Goal: Transaction & Acquisition: Book appointment/travel/reservation

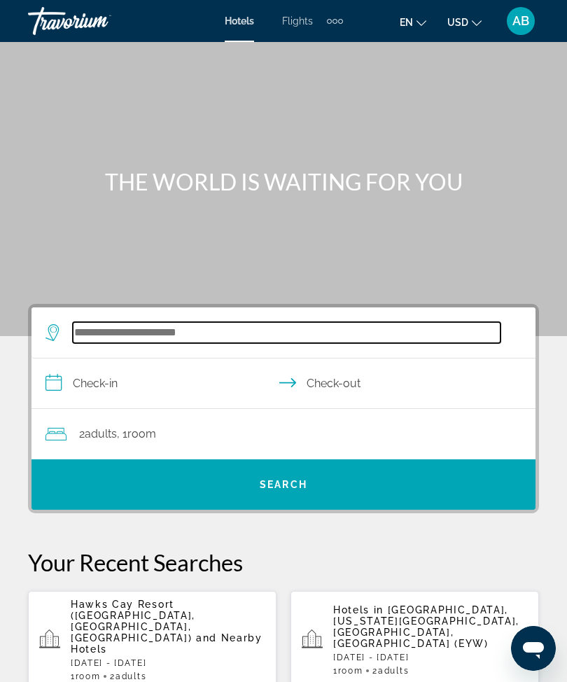
click at [181, 340] on input "Search hotel destination" at bounding box center [287, 332] width 428 height 21
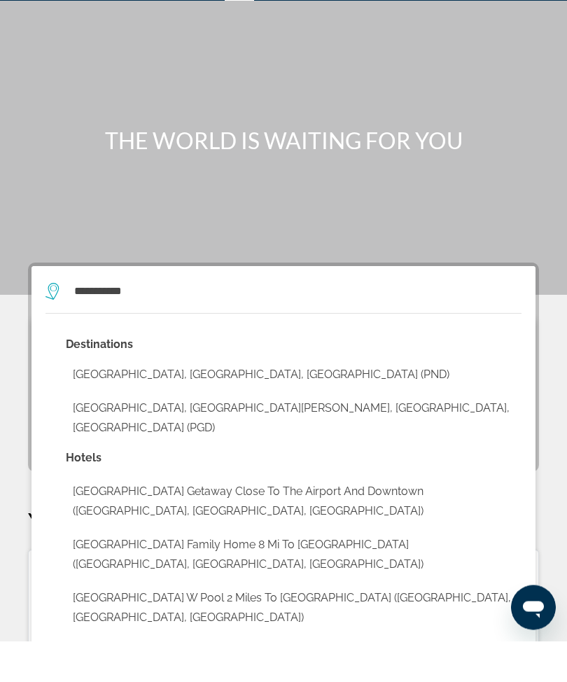
click at [314, 436] on button "[GEOGRAPHIC_DATA], [GEOGRAPHIC_DATA][PERSON_NAME], [GEOGRAPHIC_DATA], [GEOGRAPH…" at bounding box center [294, 459] width 456 height 46
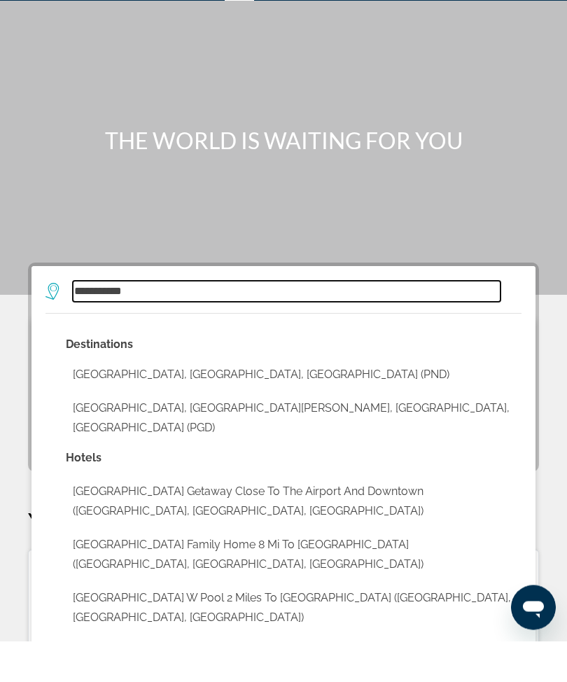
type input "**********"
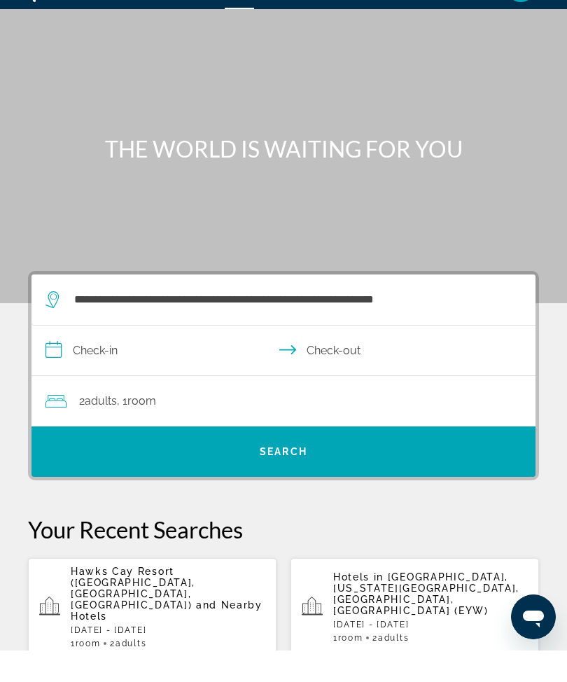
click at [65, 361] on input "**********" at bounding box center [287, 384] width 510 height 54
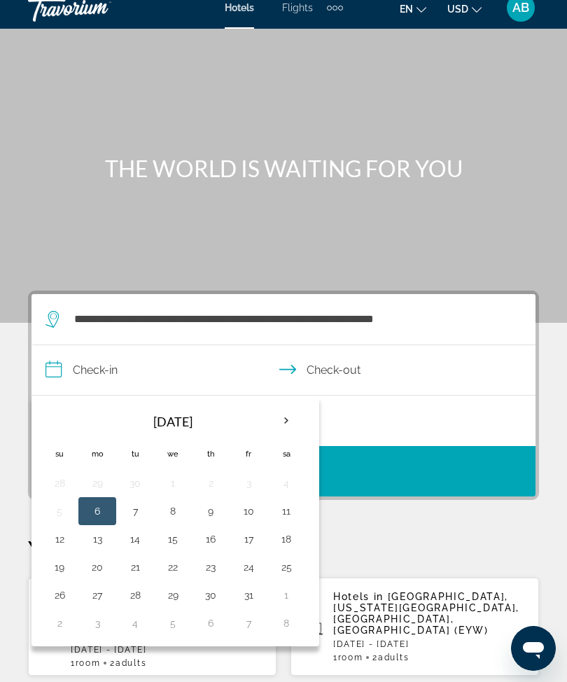
scroll to position [13, 0]
click at [285, 435] on th "Next month" at bounding box center [287, 421] width 38 height 31
click at [274, 423] on th "Next month" at bounding box center [287, 420] width 38 height 31
click at [298, 433] on th "Next month" at bounding box center [287, 420] width 38 height 31
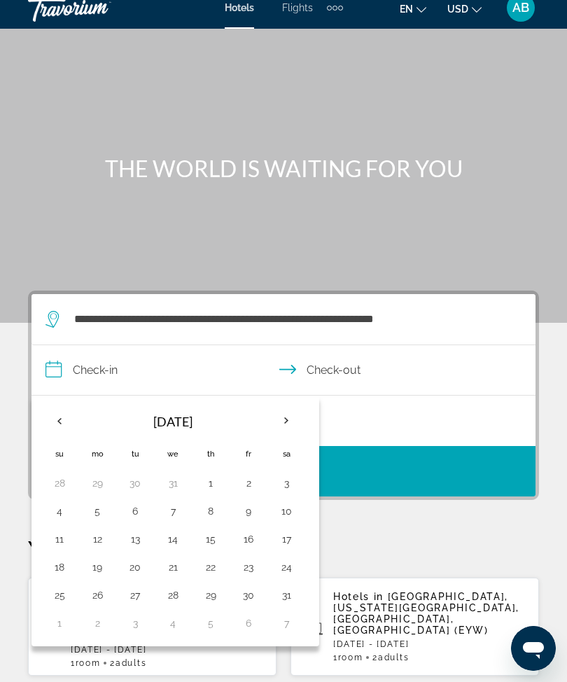
click at [298, 416] on th "Next month" at bounding box center [287, 420] width 38 height 31
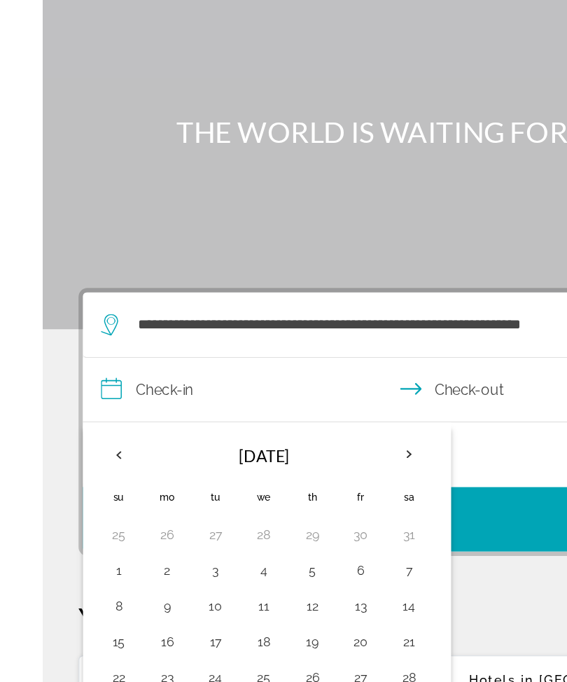
scroll to position [7, 0]
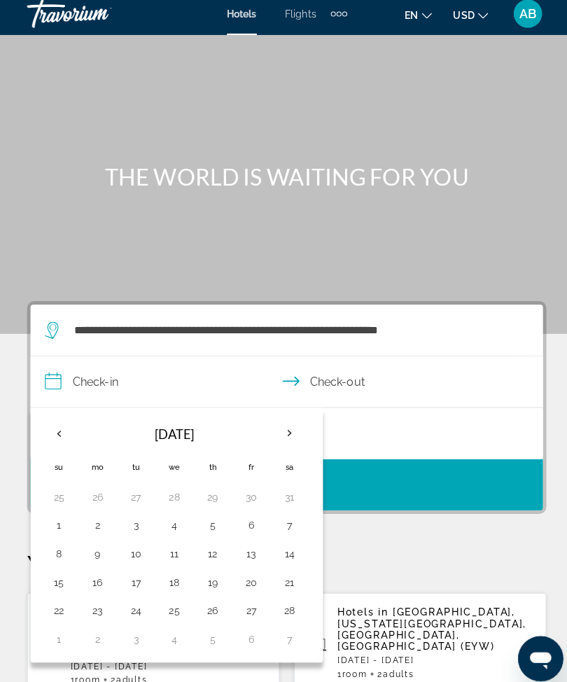
click at [74, 433] on th "Previous month" at bounding box center [60, 427] width 38 height 31
click at [64, 433] on th "Previous month" at bounding box center [60, 427] width 38 height 31
click at [57, 436] on th "Previous month" at bounding box center [60, 427] width 38 height 31
click at [58, 436] on th "Previous month" at bounding box center [60, 427] width 38 height 31
click at [257, 511] on button "10" at bounding box center [248, 518] width 22 height 20
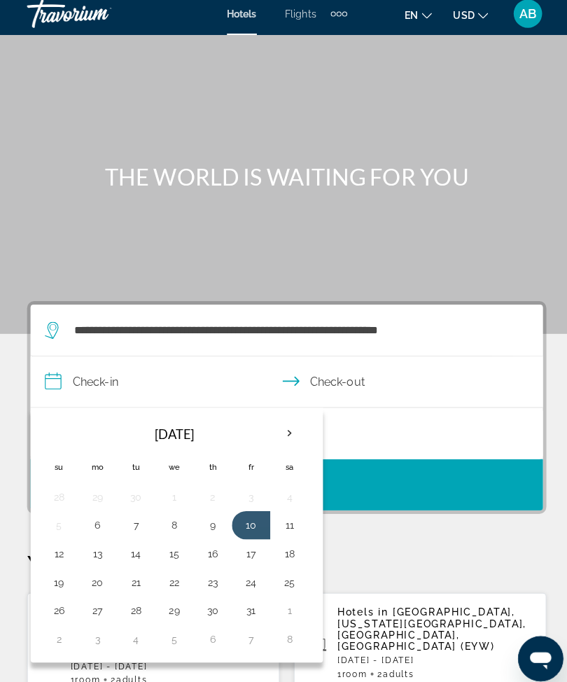
click at [67, 546] on button "12" at bounding box center [59, 546] width 22 height 20
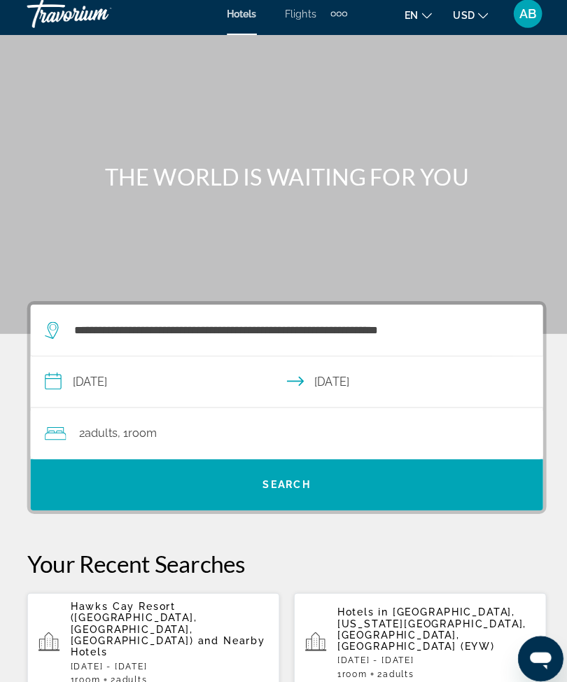
scroll to position [0, 0]
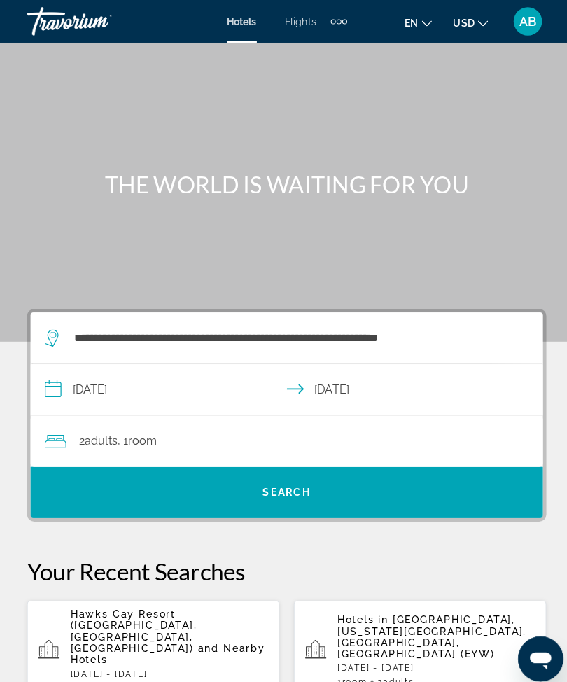
click at [70, 384] on input "**********" at bounding box center [287, 386] width 510 height 54
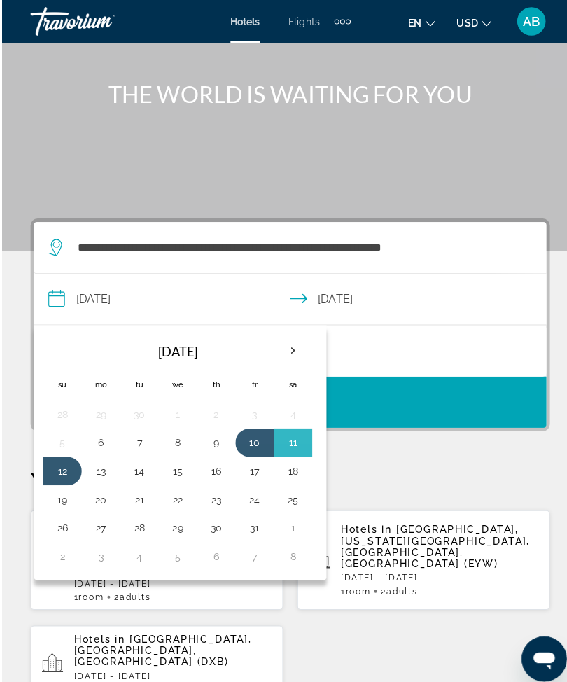
scroll to position [88, 0]
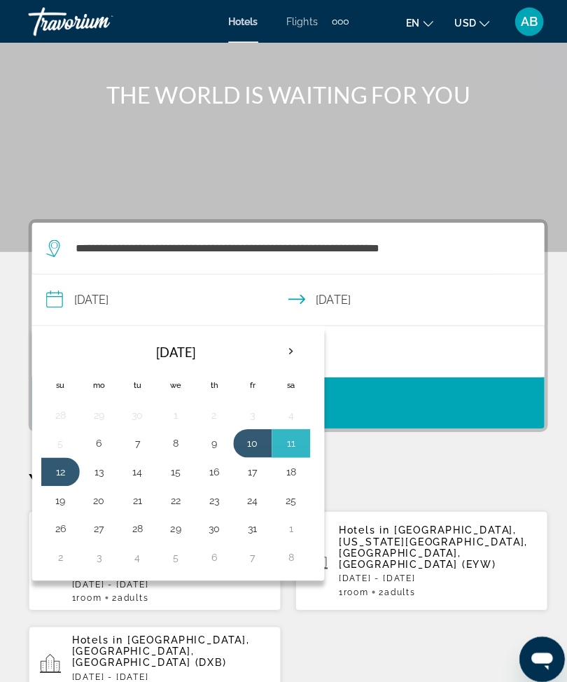
click at [254, 443] on button "10" at bounding box center [248, 436] width 22 height 20
click at [249, 442] on button "10" at bounding box center [248, 436] width 22 height 20
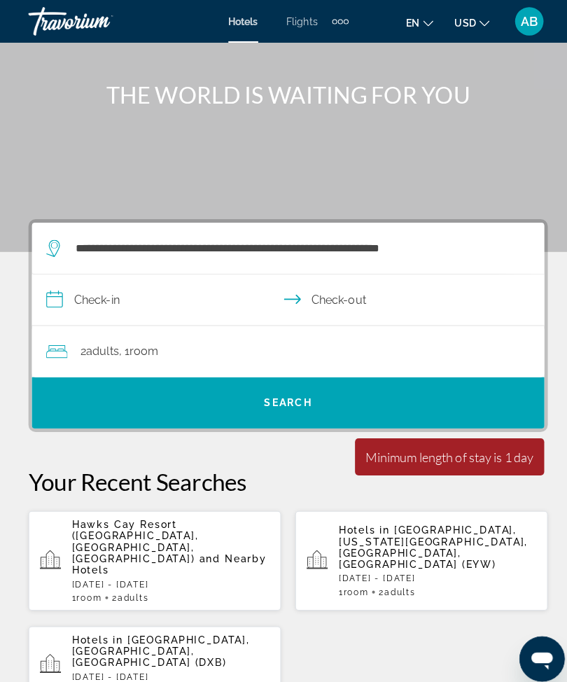
click at [59, 303] on input "**********" at bounding box center [287, 297] width 510 height 54
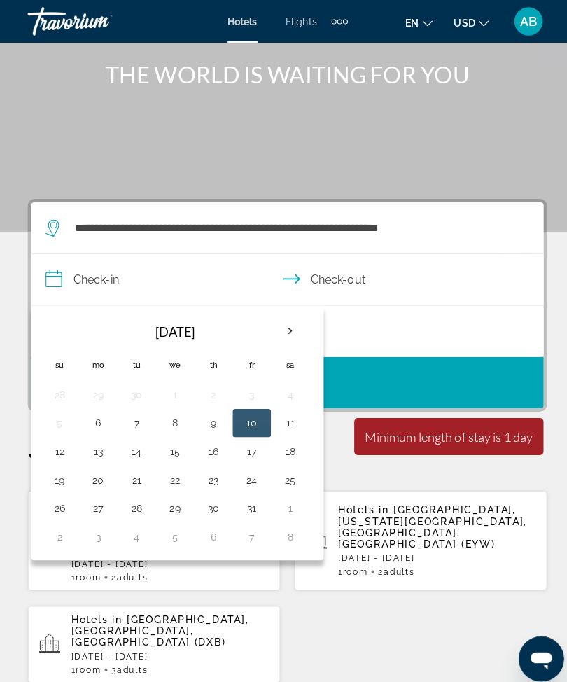
scroll to position [110, 0]
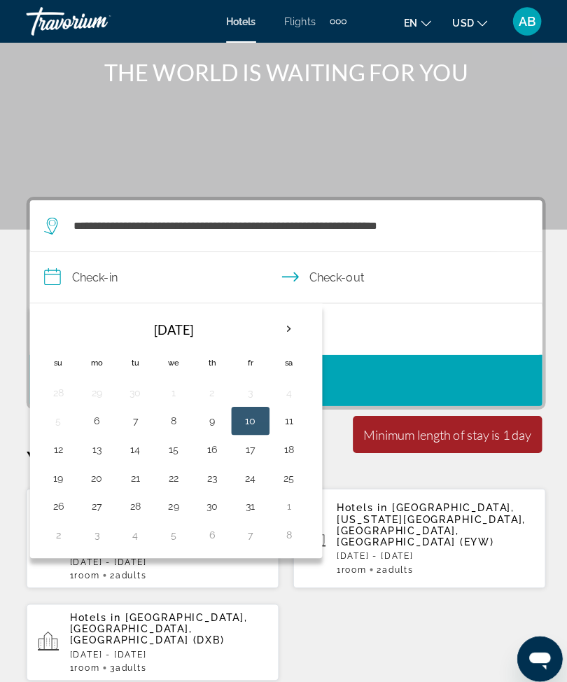
click at [97, 447] on button "13" at bounding box center [97, 443] width 22 height 20
click at [264, 419] on td "10" at bounding box center [249, 415] width 38 height 28
click at [248, 418] on button "10" at bounding box center [248, 415] width 22 height 20
type input "**********"
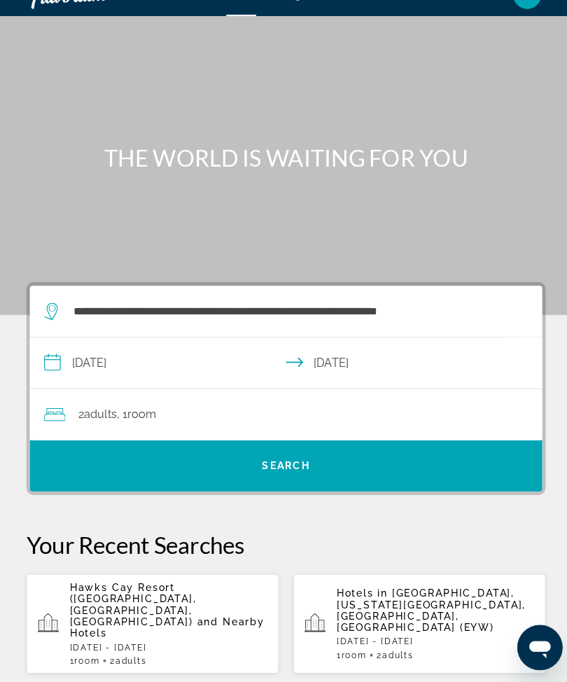
click at [361, 394] on div "2 Adult Adults , 1 Room rooms" at bounding box center [291, 419] width 490 height 50
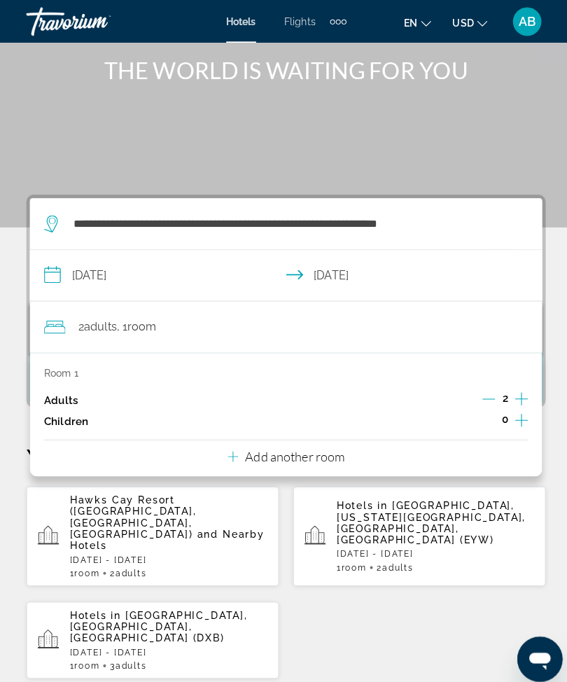
scroll to position [112, 0]
click at [9, 284] on div "**********" at bounding box center [283, 635] width 567 height 887
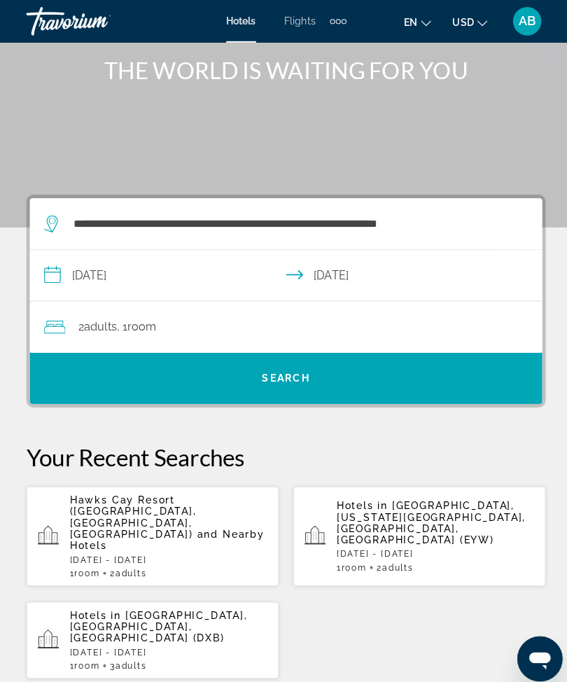
click at [315, 375] on span "Search" at bounding box center [284, 373] width 504 height 34
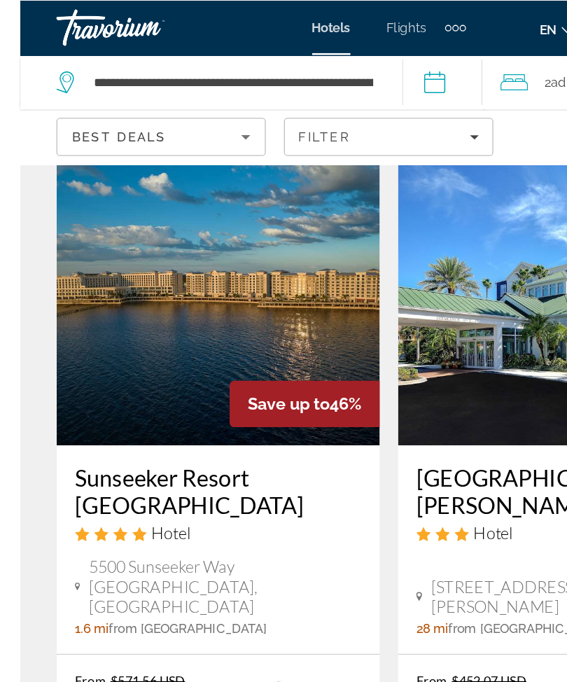
scroll to position [55, 0]
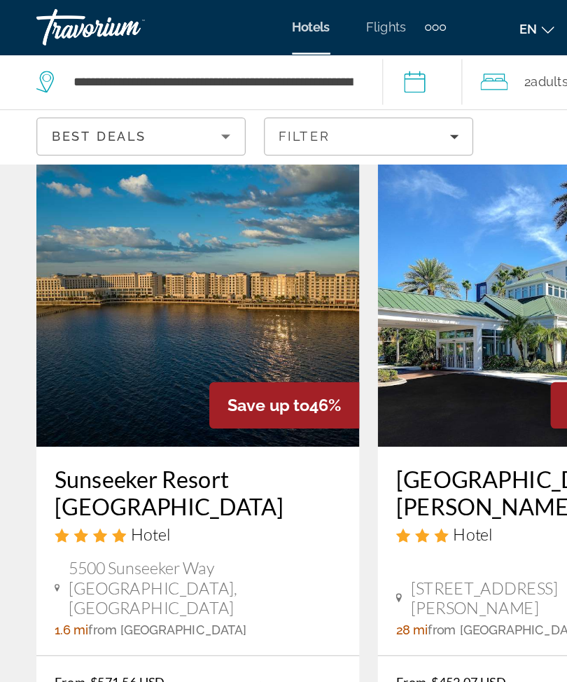
click at [205, 235] on img "Main content" at bounding box center [152, 232] width 249 height 224
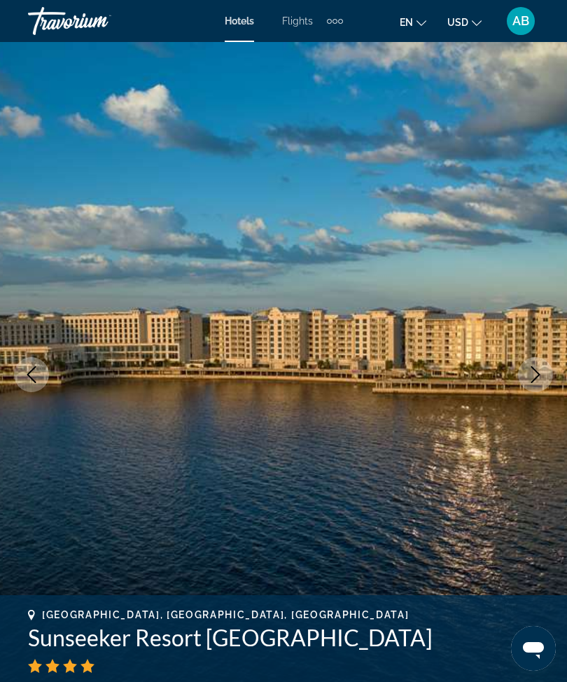
click at [525, 377] on button "Next image" at bounding box center [535, 374] width 35 height 35
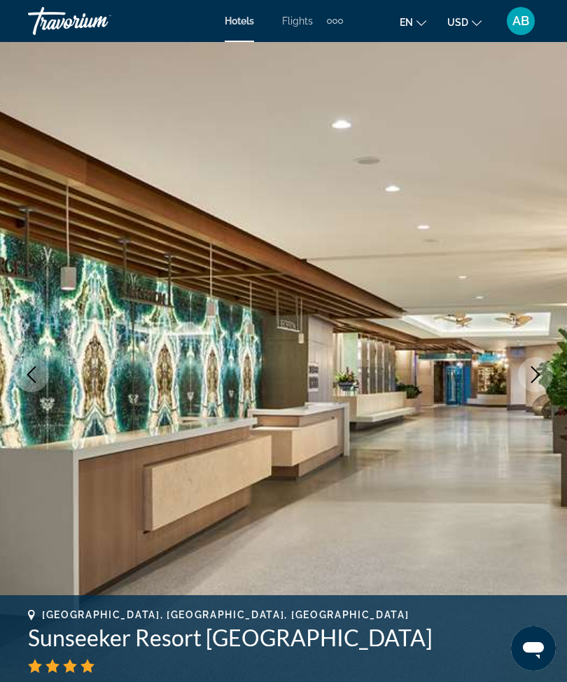
click at [532, 373] on icon "Next image" at bounding box center [535, 374] width 17 height 17
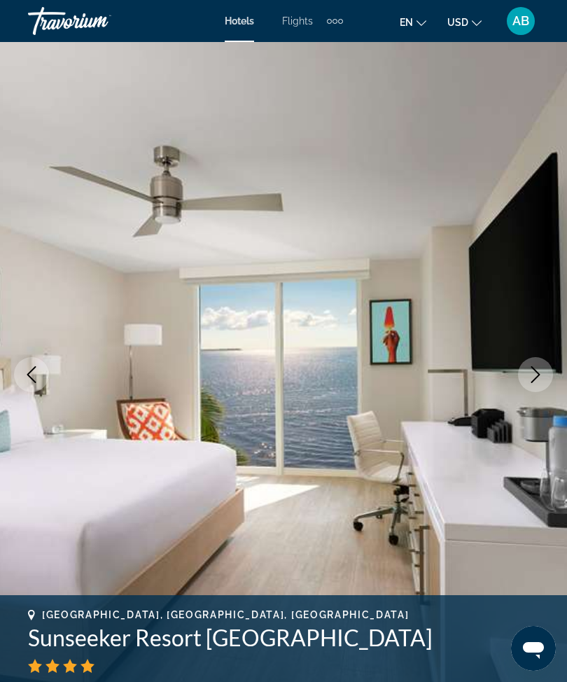
click at [533, 379] on icon "Next image" at bounding box center [535, 374] width 17 height 17
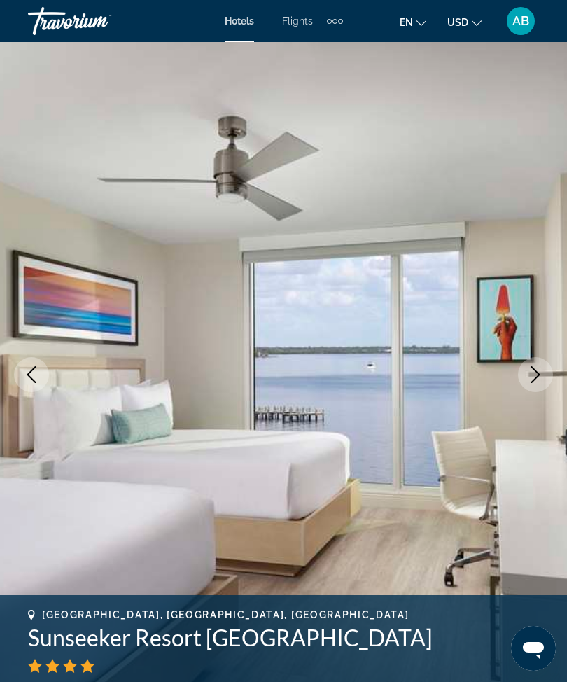
click at [537, 374] on icon "Next image" at bounding box center [535, 374] width 17 height 17
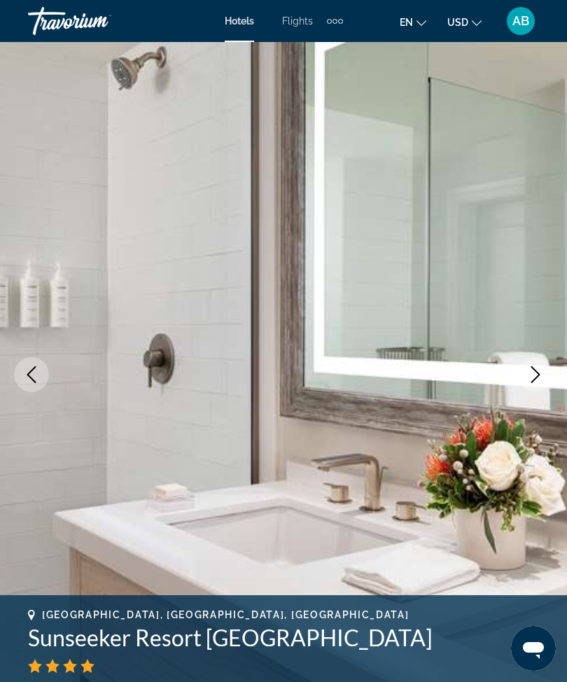
click at [544, 382] on button "Next image" at bounding box center [535, 374] width 35 height 35
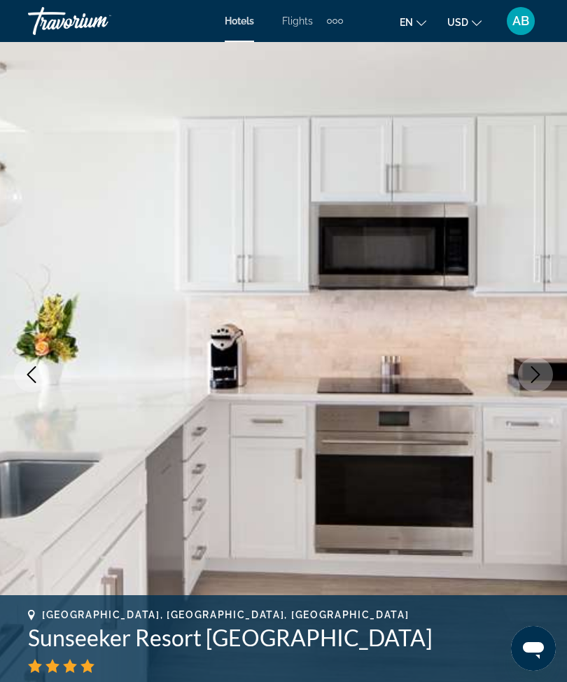
click at [532, 385] on button "Next image" at bounding box center [535, 374] width 35 height 35
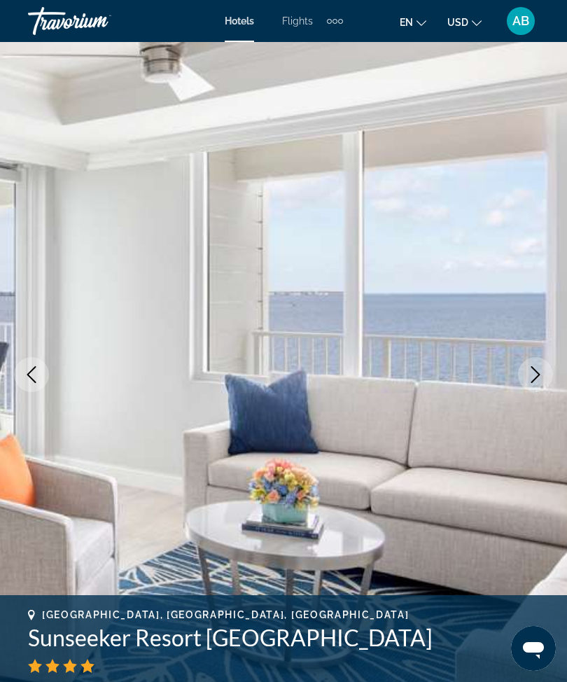
click at [530, 387] on button "Next image" at bounding box center [535, 374] width 35 height 35
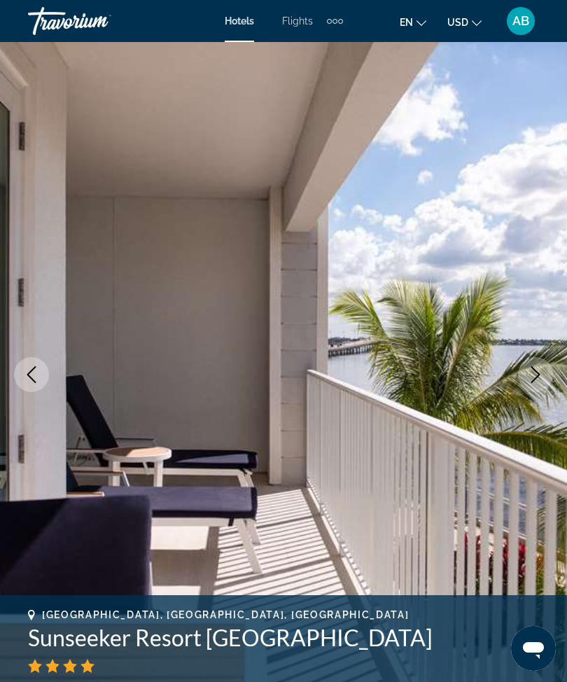
click at [538, 379] on icon "Next image" at bounding box center [535, 374] width 17 height 17
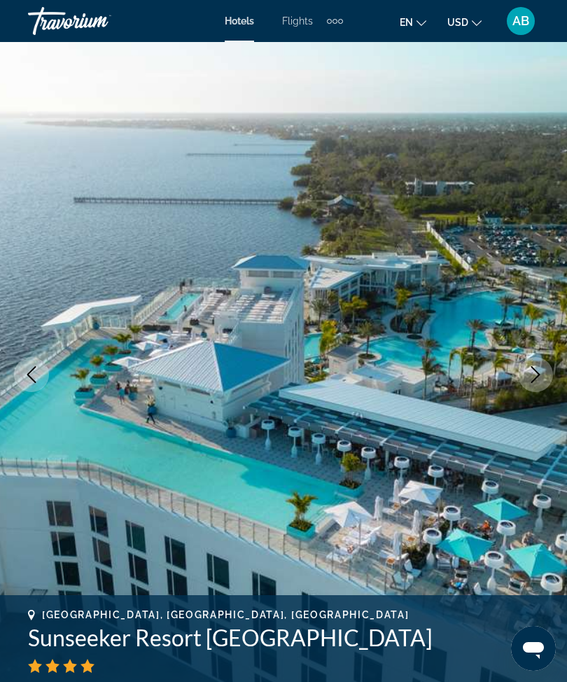
click at [532, 375] on icon "Next image" at bounding box center [535, 374] width 17 height 17
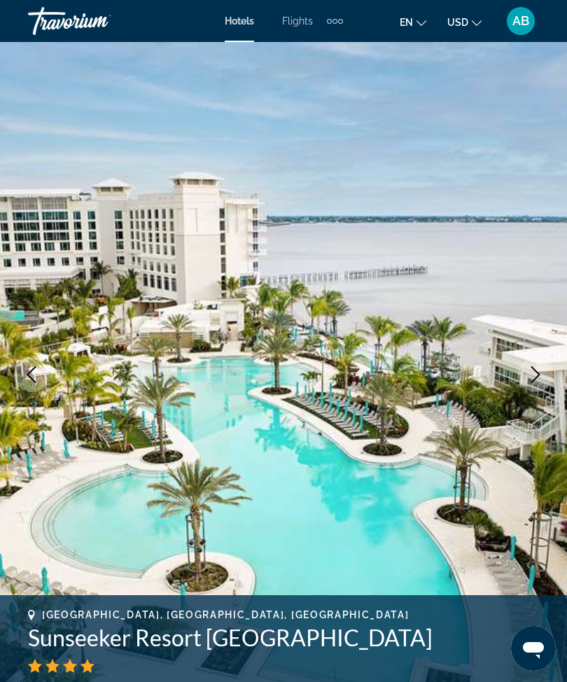
click at [535, 378] on icon "Next image" at bounding box center [535, 374] width 17 height 17
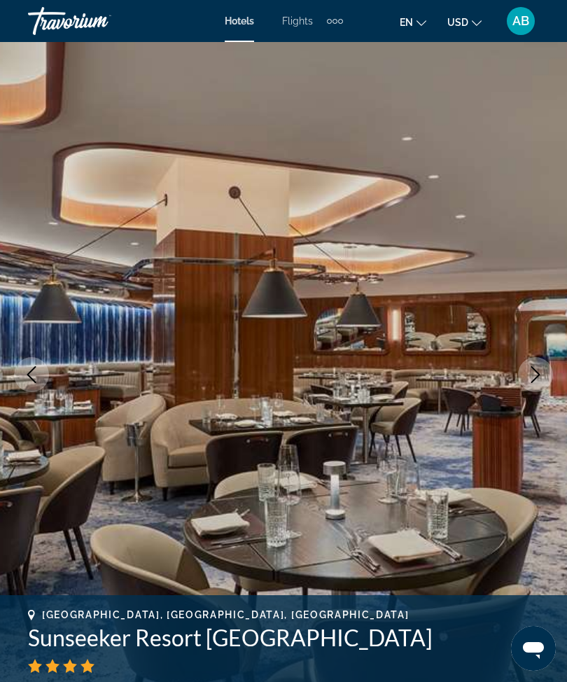
click at [526, 389] on button "Next image" at bounding box center [535, 374] width 35 height 35
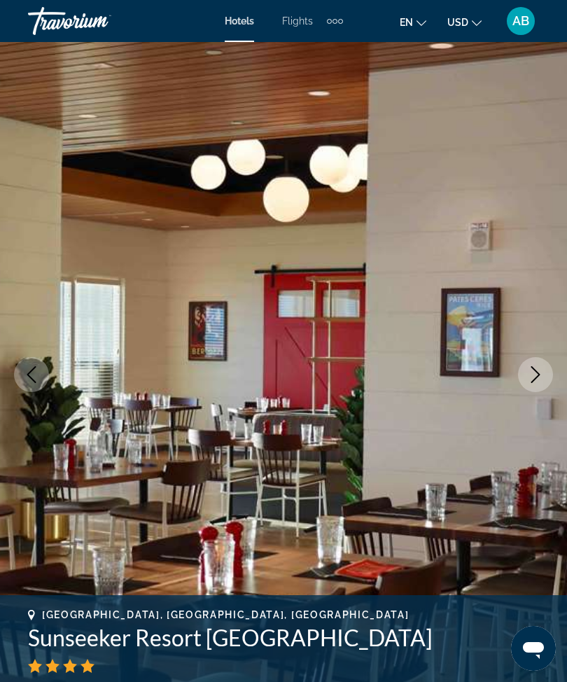
click at [547, 377] on button "Next image" at bounding box center [535, 374] width 35 height 35
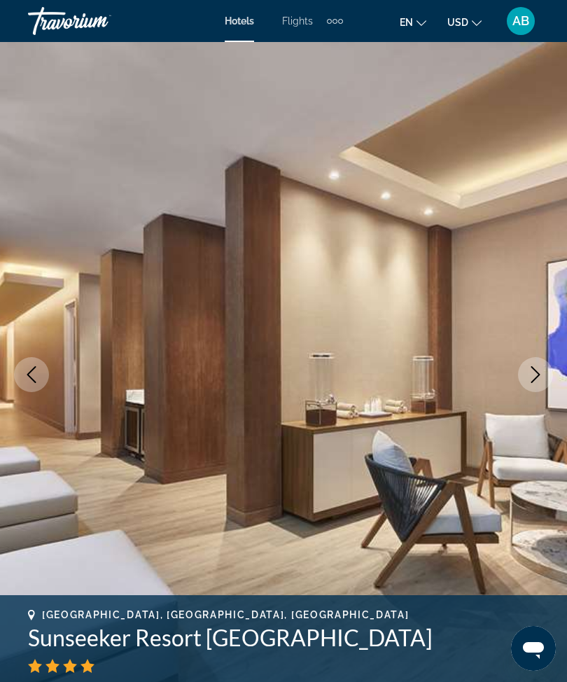
click at [532, 377] on icon "Next image" at bounding box center [535, 374] width 17 height 17
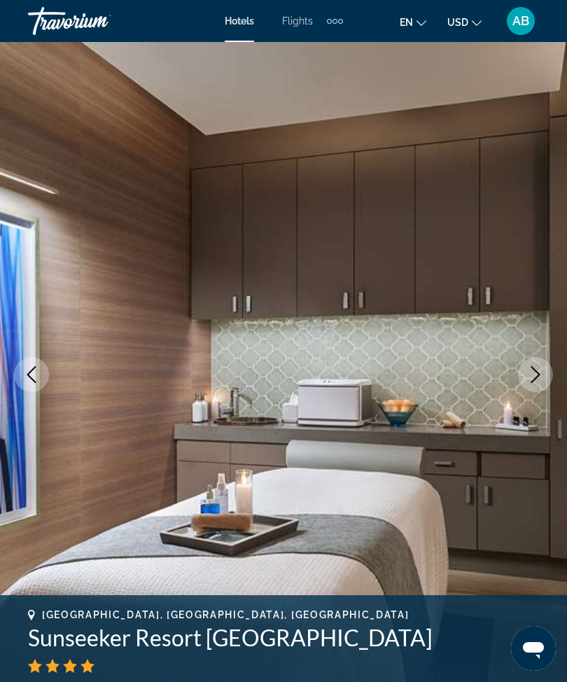
click at [534, 382] on icon "Next image" at bounding box center [535, 374] width 17 height 17
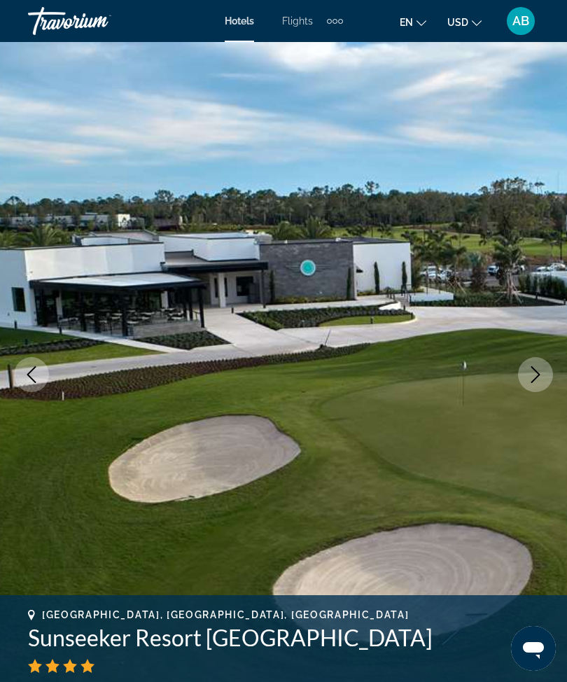
click at [537, 381] on icon "Next image" at bounding box center [535, 374] width 17 height 17
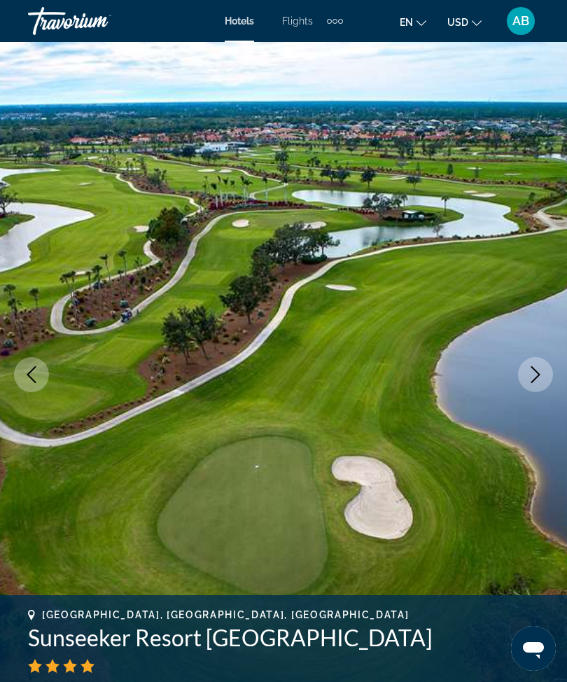
click at [539, 382] on icon "Next image" at bounding box center [535, 374] width 17 height 17
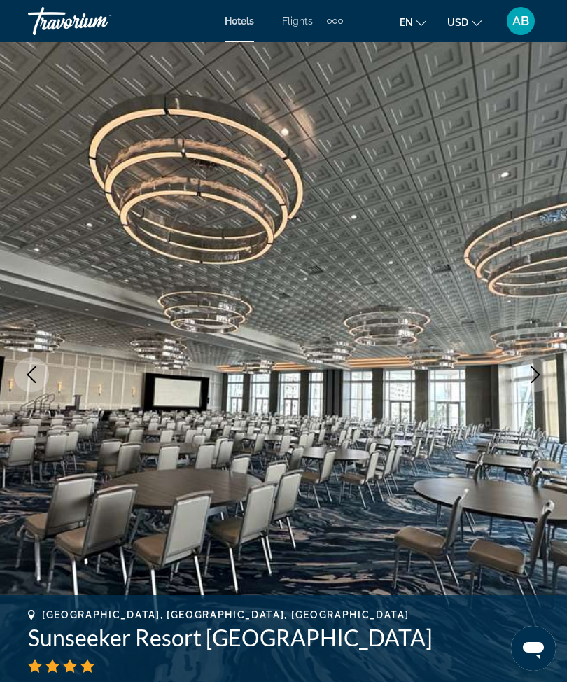
click at [544, 382] on button "Next image" at bounding box center [535, 374] width 35 height 35
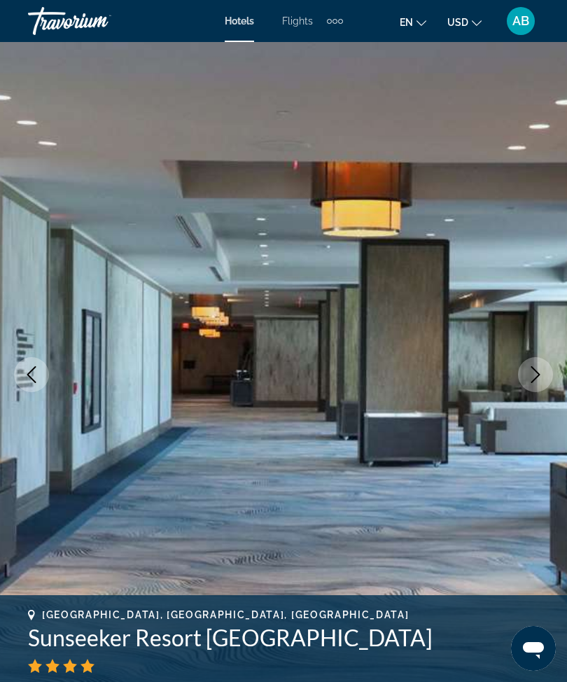
click at [543, 373] on icon "Next image" at bounding box center [535, 374] width 17 height 17
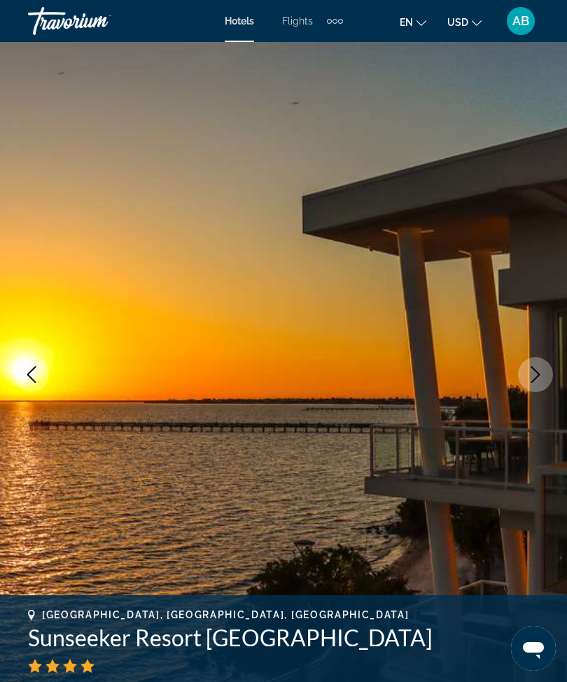
click at [520, 377] on button "Next image" at bounding box center [535, 374] width 35 height 35
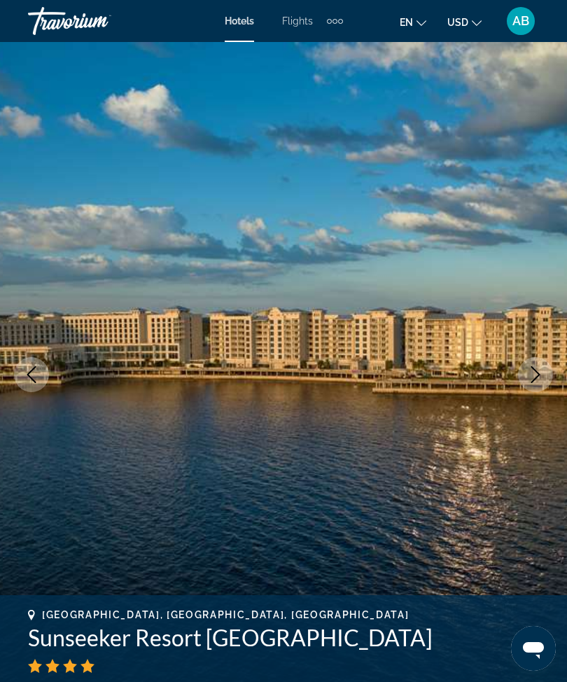
click at [545, 378] on button "Next image" at bounding box center [535, 374] width 35 height 35
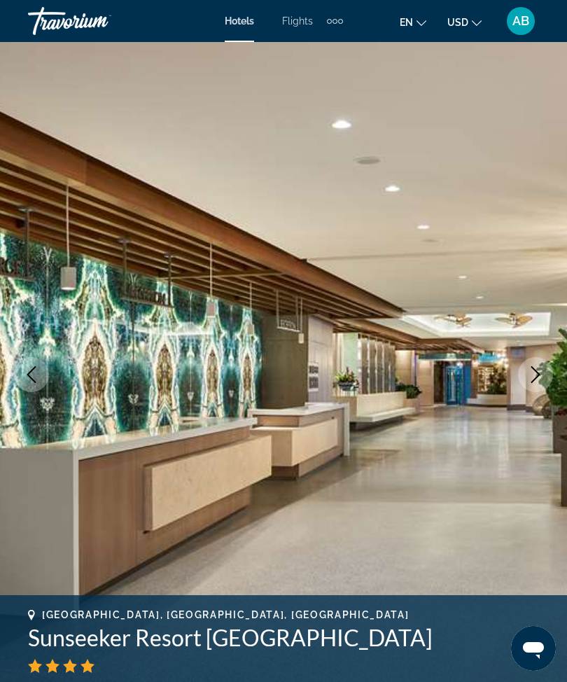
click at [526, 382] on button "Next image" at bounding box center [535, 374] width 35 height 35
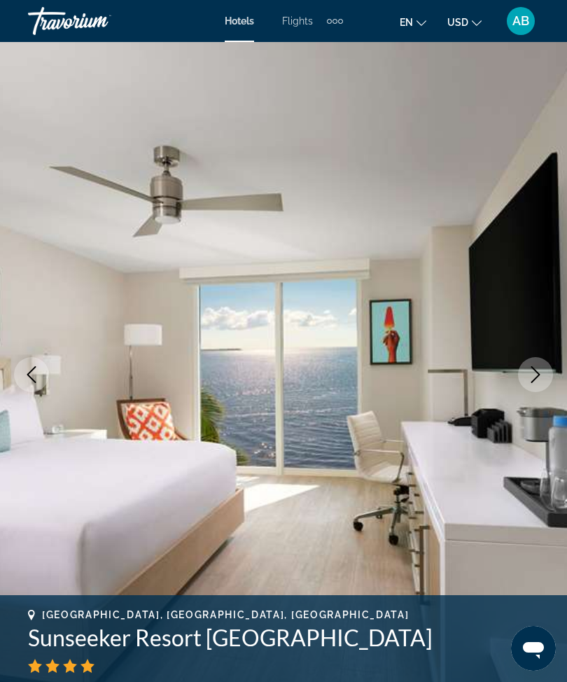
click at [534, 384] on button "Next image" at bounding box center [535, 374] width 35 height 35
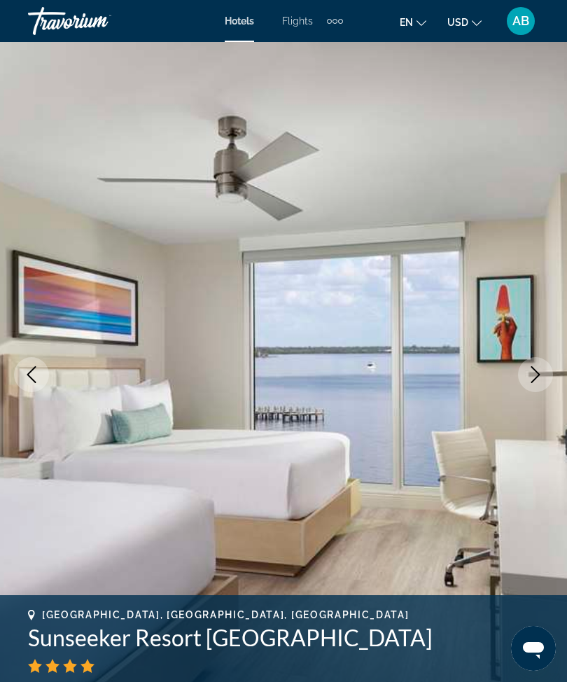
click at [541, 373] on icon "Next image" at bounding box center [535, 374] width 17 height 17
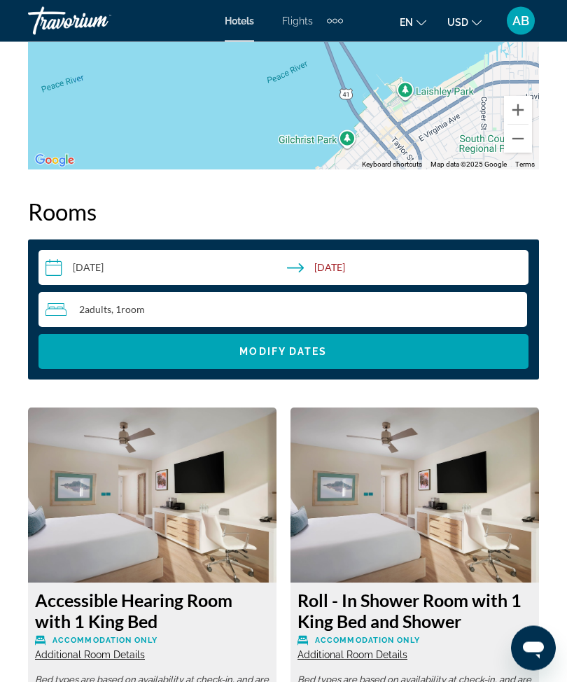
scroll to position [2161, 0]
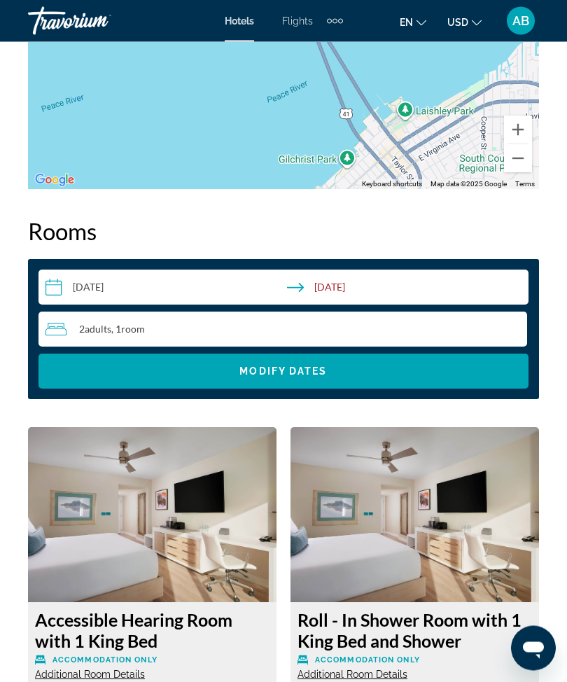
click at [327, 344] on div "2 Adult Adults , 1 Room rooms" at bounding box center [287, 329] width 482 height 35
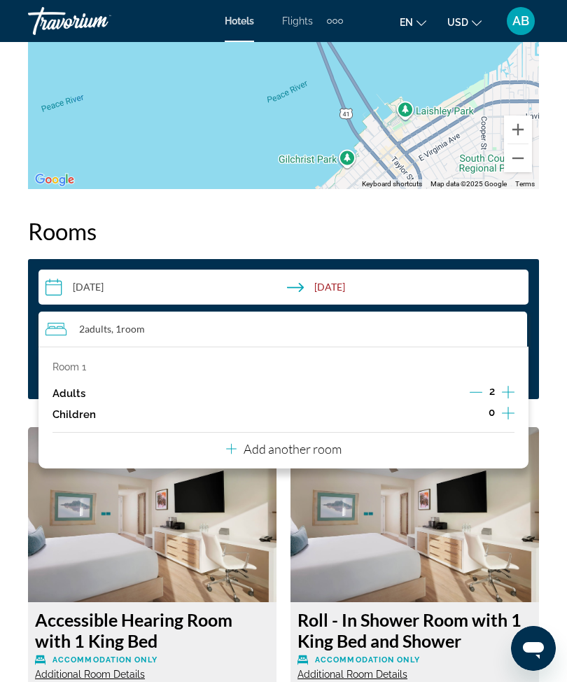
click at [316, 441] on p "Add another room" at bounding box center [293, 448] width 98 height 15
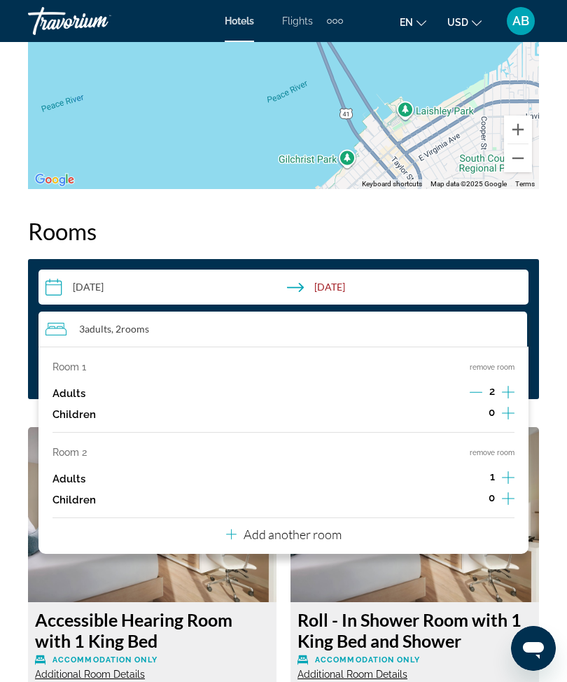
click at [307, 527] on p "Add another room" at bounding box center [293, 534] width 98 height 15
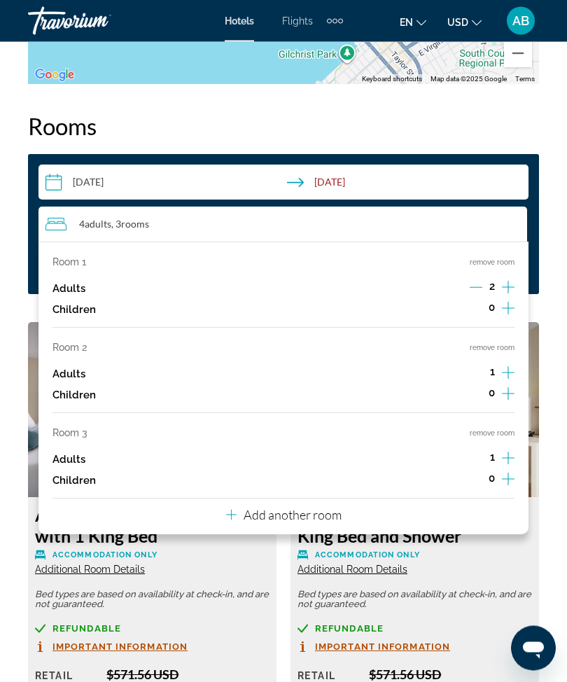
click at [311, 517] on button "Add another room" at bounding box center [284, 513] width 116 height 29
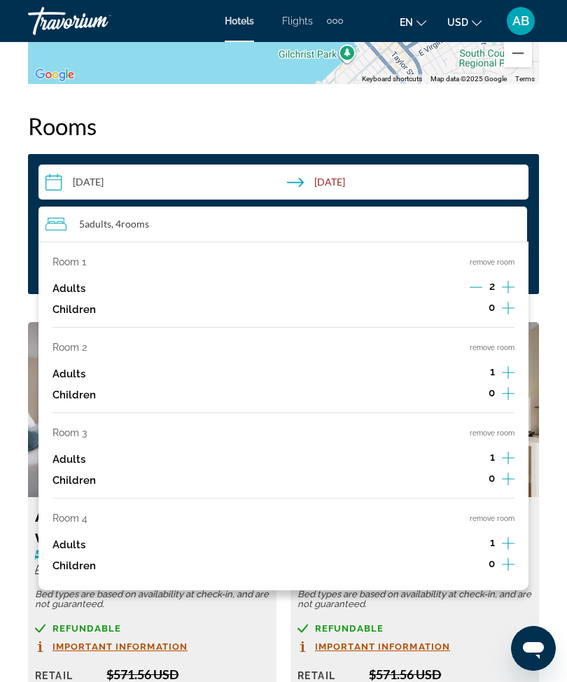
click at [509, 514] on button "remove room" at bounding box center [492, 518] width 45 height 9
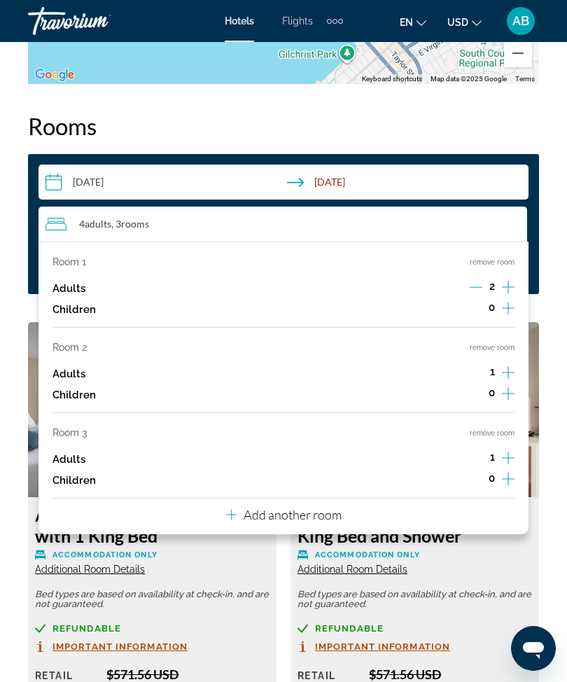
click at [512, 429] on button "remove room" at bounding box center [492, 433] width 45 height 9
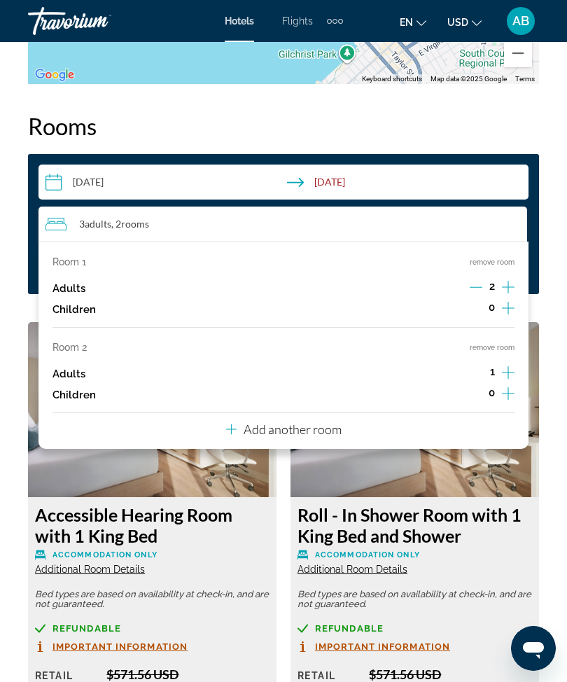
click at [512, 346] on button "remove room" at bounding box center [492, 347] width 45 height 9
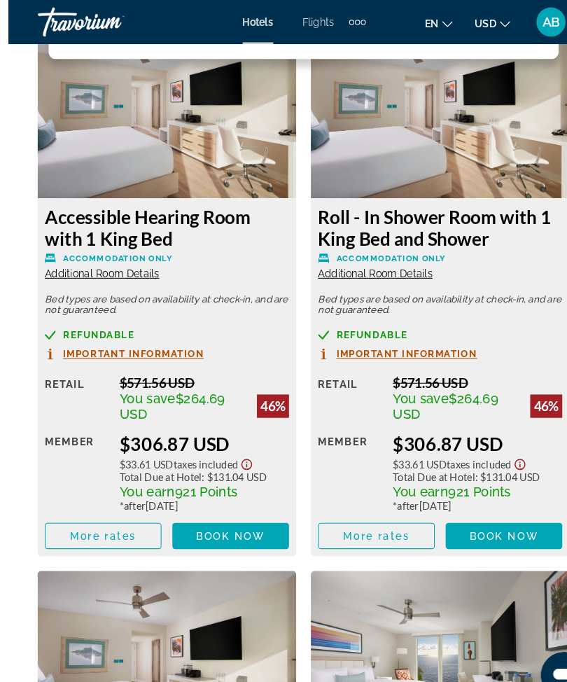
scroll to position [2576, 0]
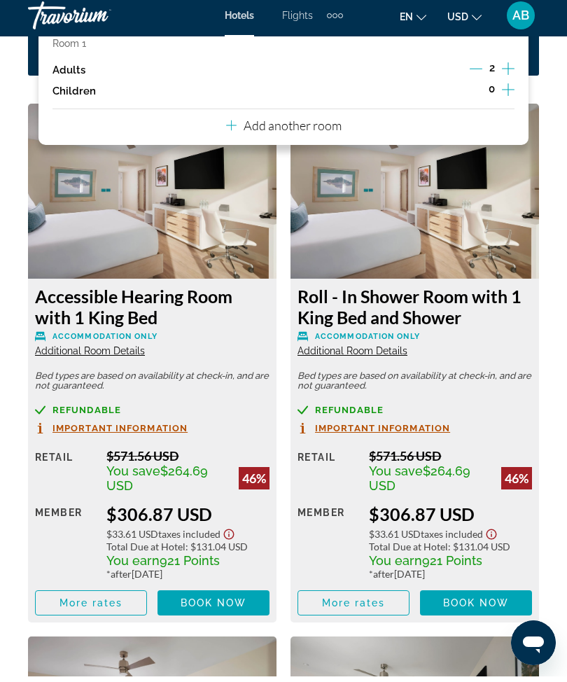
click at [218, 604] on span "Book now" at bounding box center [214, 608] width 67 height 11
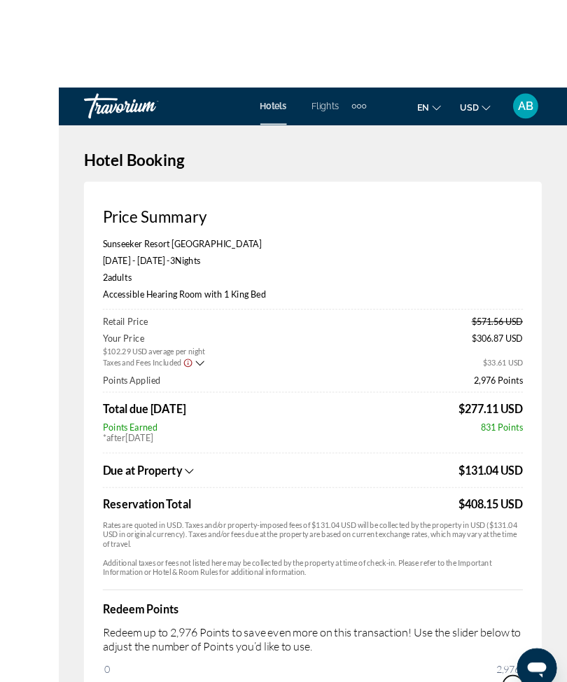
scroll to position [8, 0]
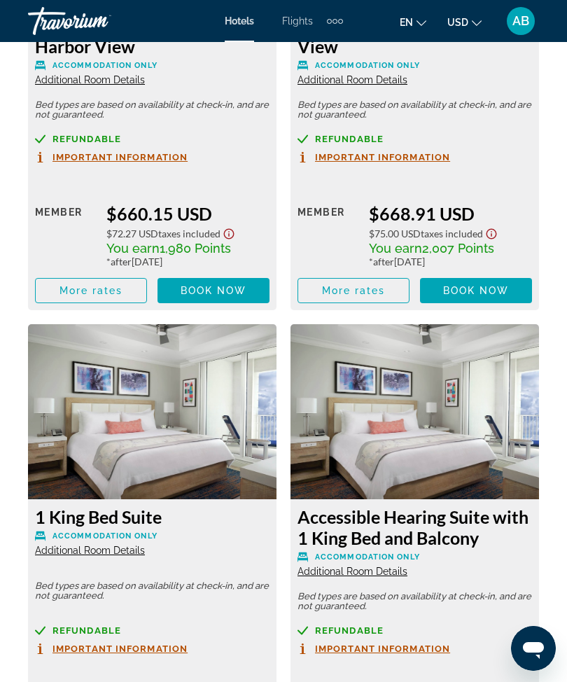
scroll to position [6397, 0]
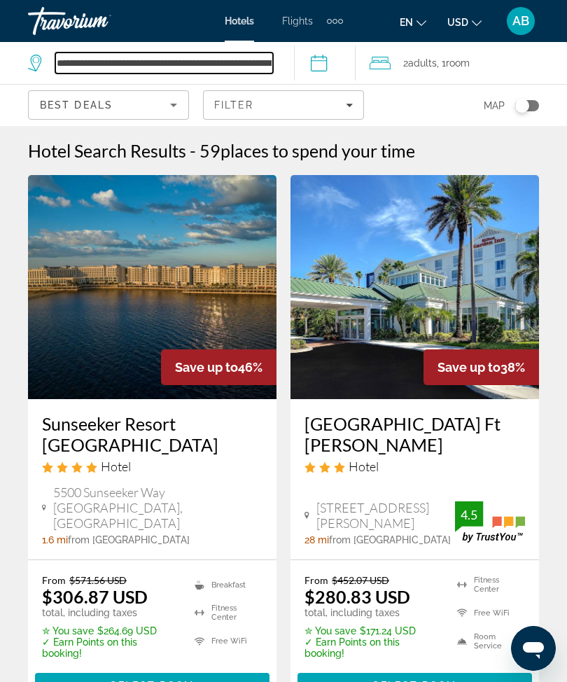
click at [273, 55] on input "**********" at bounding box center [164, 63] width 218 height 21
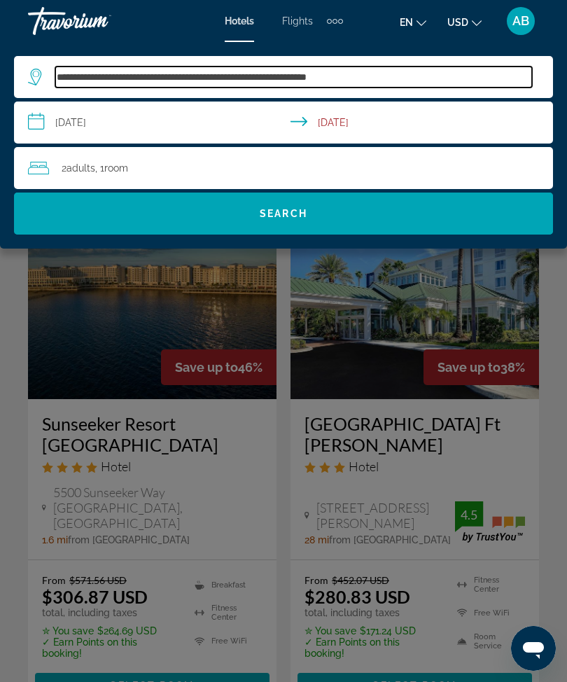
click at [410, 67] on input "**********" at bounding box center [293, 77] width 477 height 21
type input "*****"
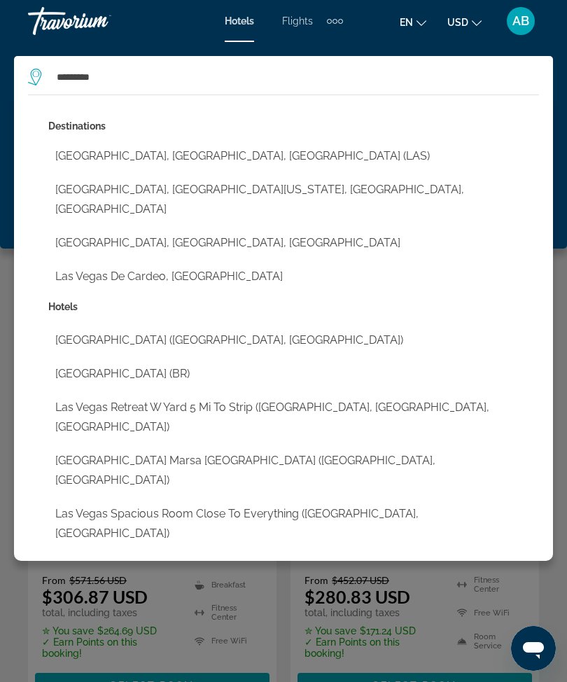
click at [228, 155] on button "[GEOGRAPHIC_DATA], [GEOGRAPHIC_DATA], [GEOGRAPHIC_DATA] (LAS)" at bounding box center [293, 156] width 491 height 27
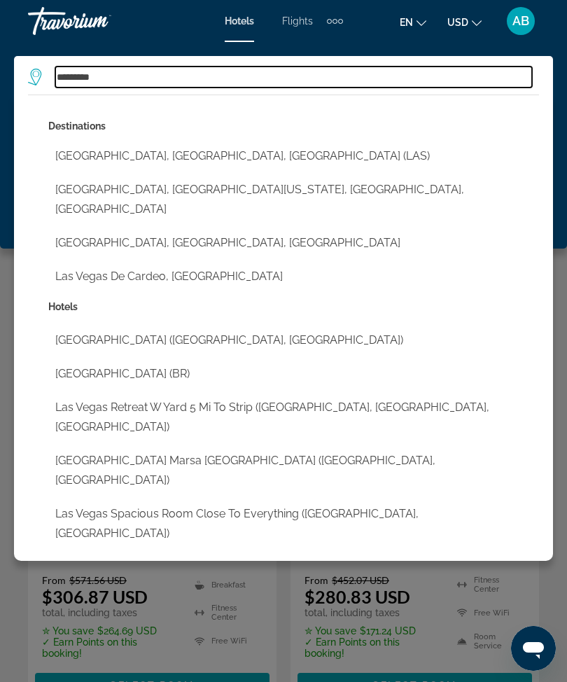
type input "**********"
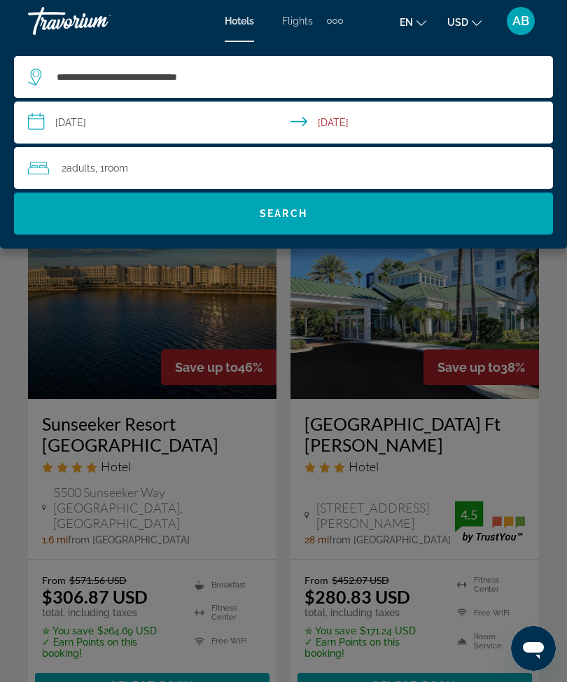
click at [28, 120] on input "**********" at bounding box center [286, 125] width 545 height 46
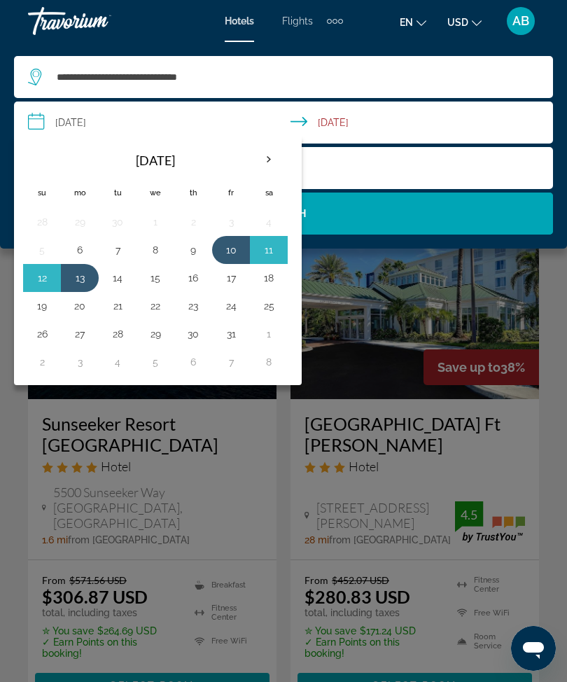
click at [269, 163] on th "Next month" at bounding box center [269, 159] width 38 height 31
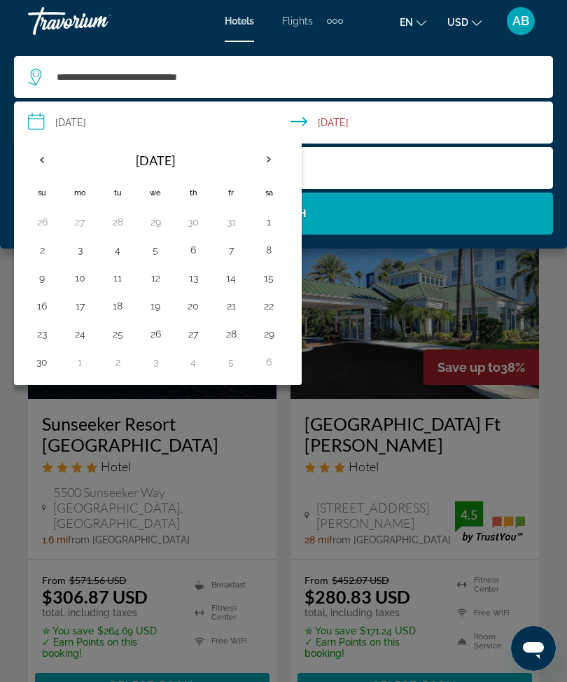
click at [79, 314] on button "17" at bounding box center [80, 306] width 22 height 20
click at [191, 303] on button "20" at bounding box center [193, 306] width 22 height 20
type input "**********"
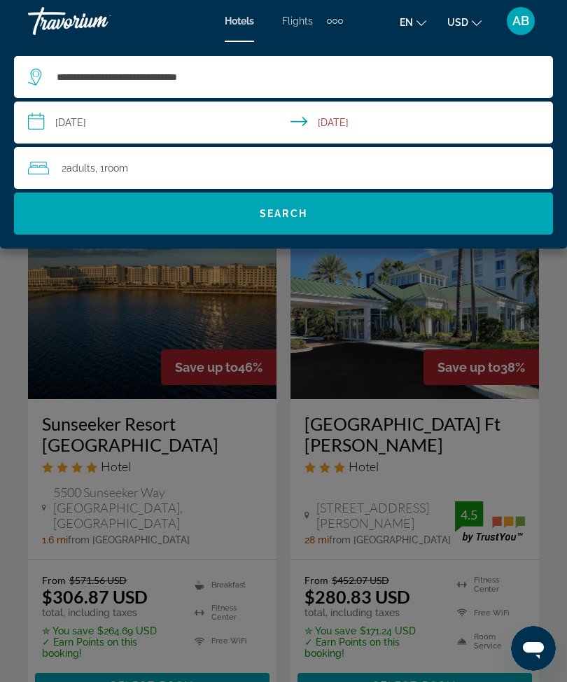
click at [286, 218] on span "Search" at bounding box center [284, 213] width 48 height 11
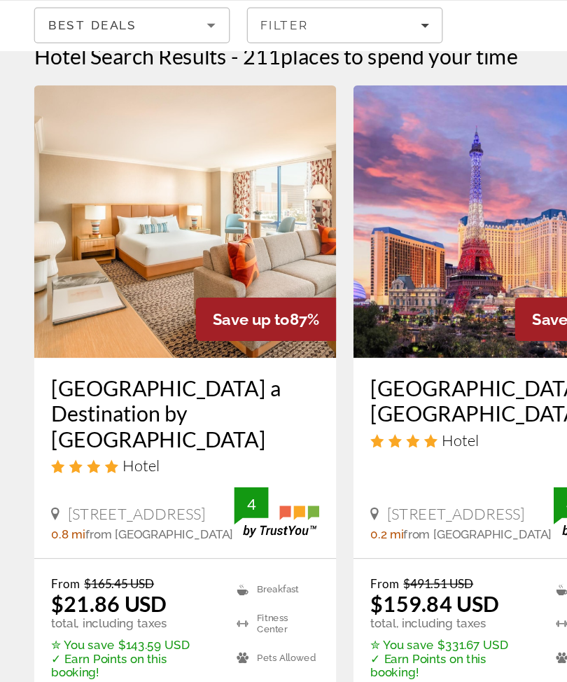
scroll to position [22, 0]
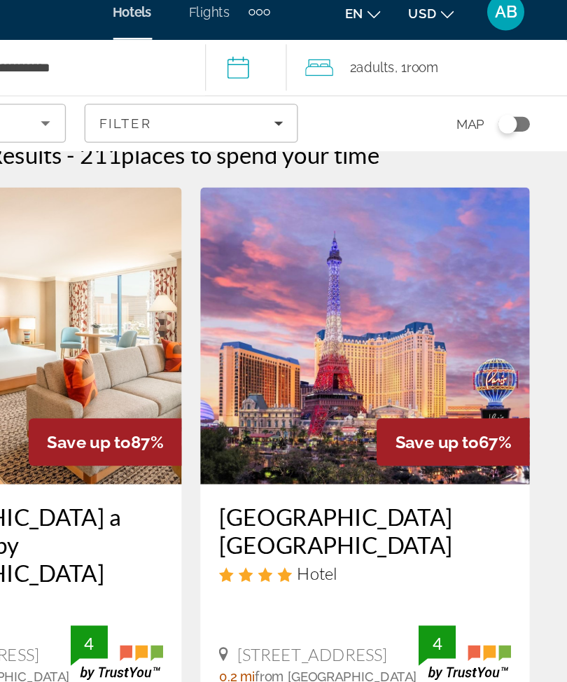
click at [291, 287] on img "Main content" at bounding box center [415, 265] width 249 height 224
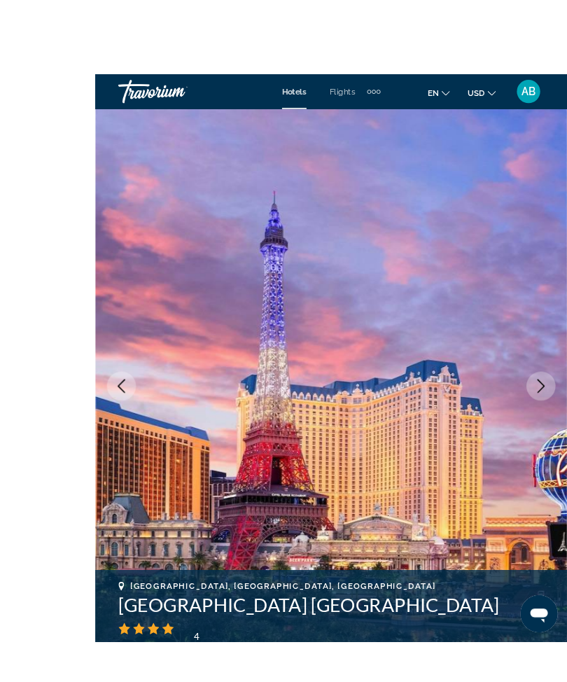
scroll to position [57, 0]
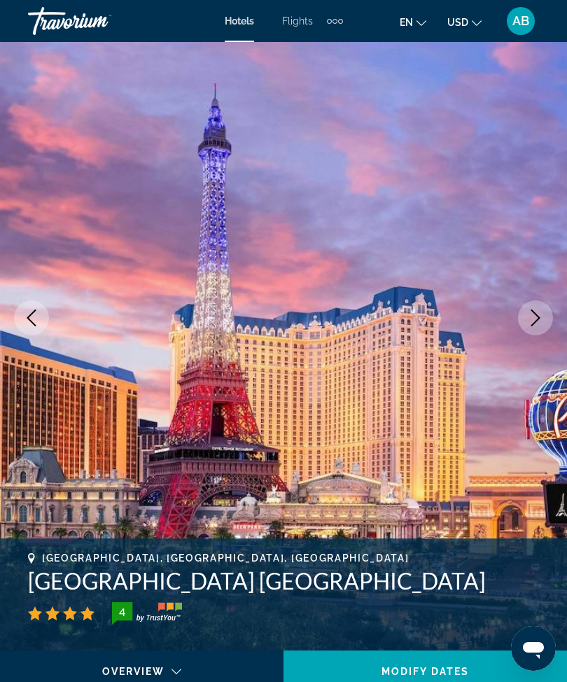
click at [519, 310] on img "Main content" at bounding box center [283, 317] width 567 height 665
click at [536, 333] on button "Next image" at bounding box center [535, 317] width 35 height 35
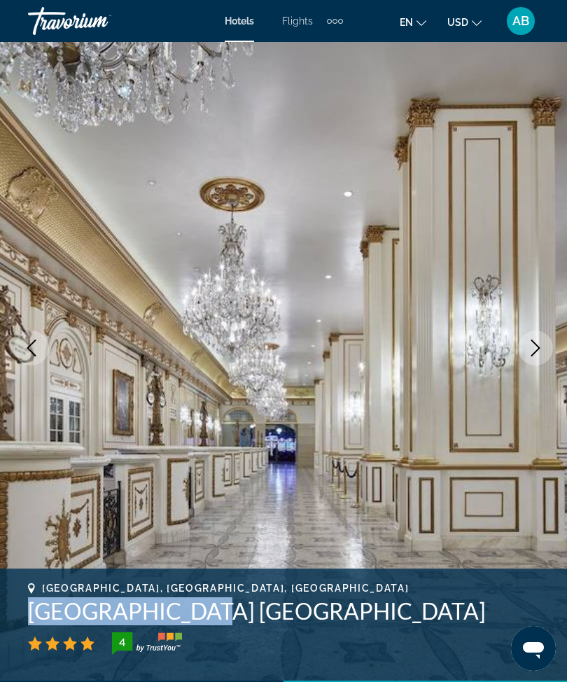
scroll to position [0, 0]
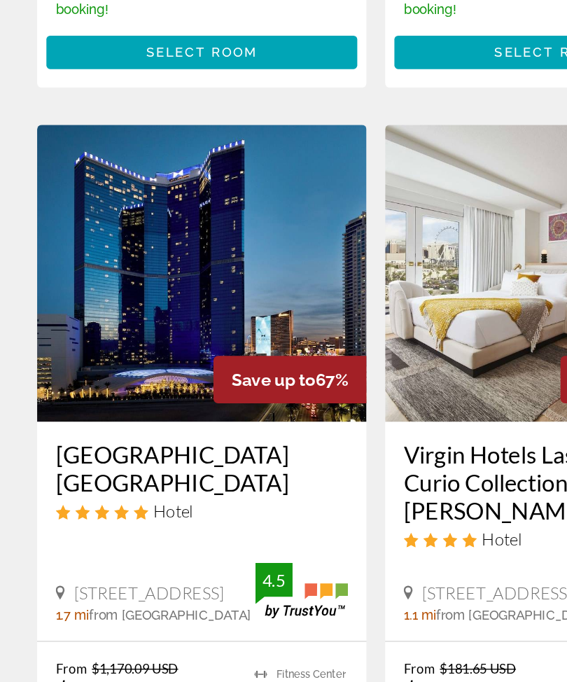
scroll to position [522, 0]
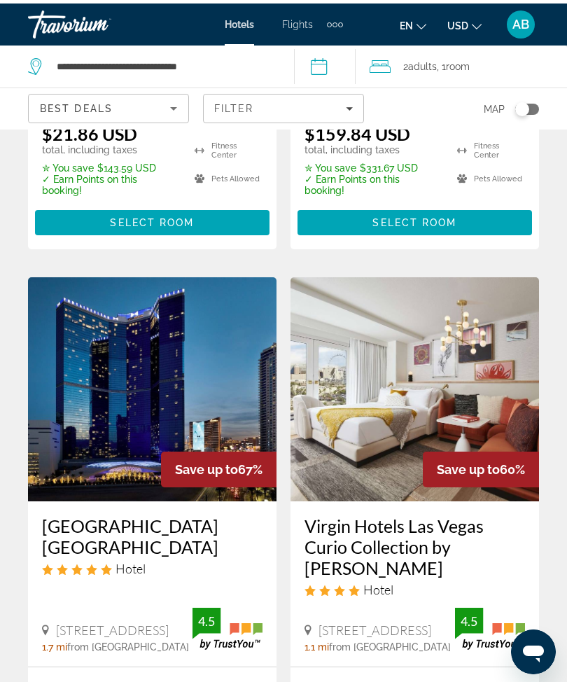
click at [147, 330] on img "Main content" at bounding box center [152, 386] width 249 height 224
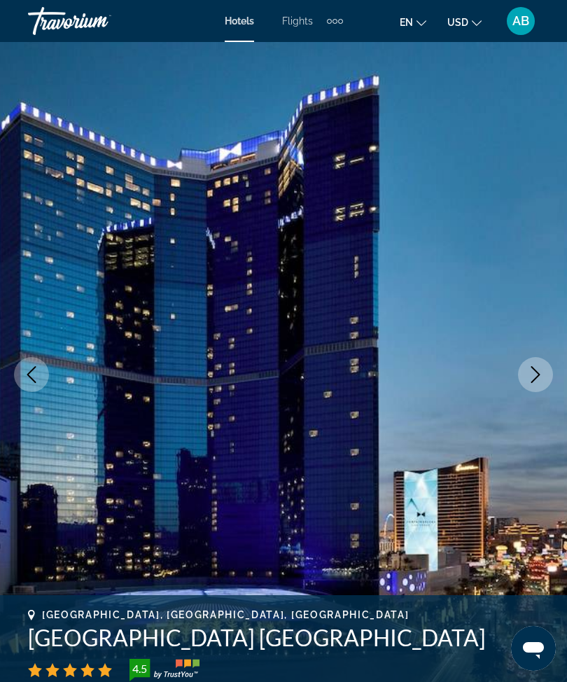
click at [528, 375] on icon "Next image" at bounding box center [535, 374] width 17 height 17
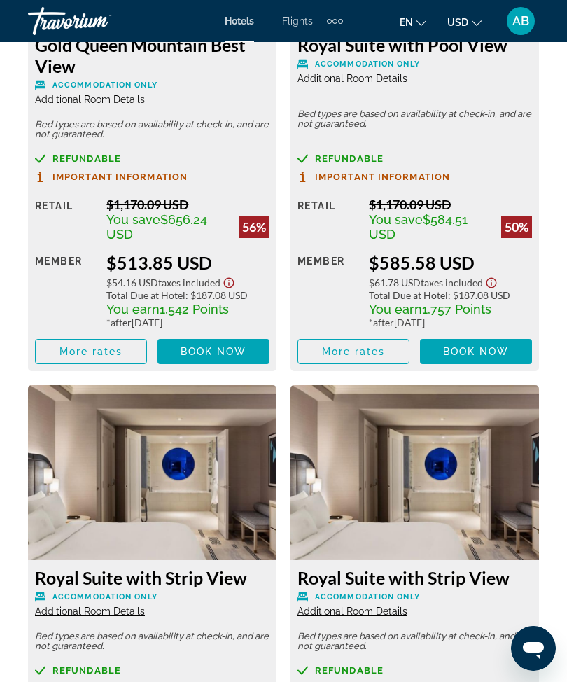
scroll to position [6866, 0]
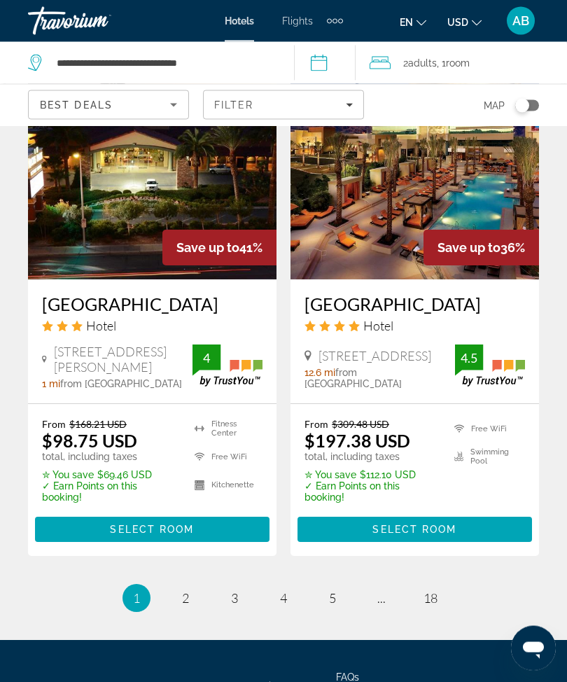
scroll to position [2906, 0]
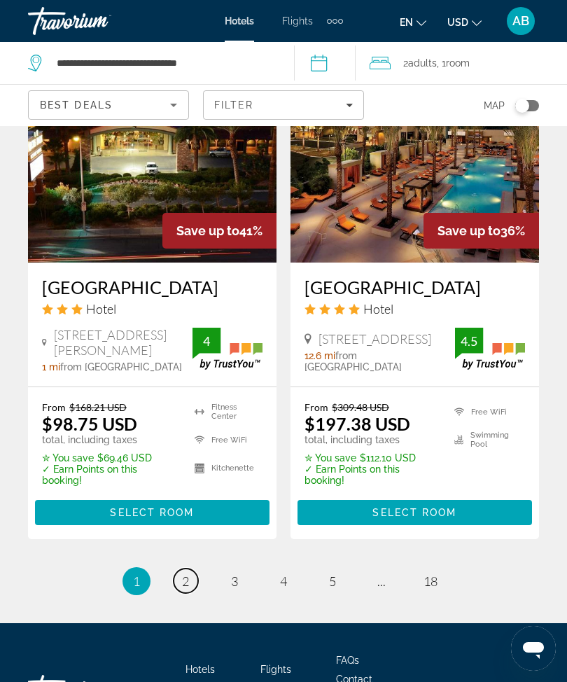
click at [184, 591] on link "page 2" at bounding box center [186, 581] width 25 height 25
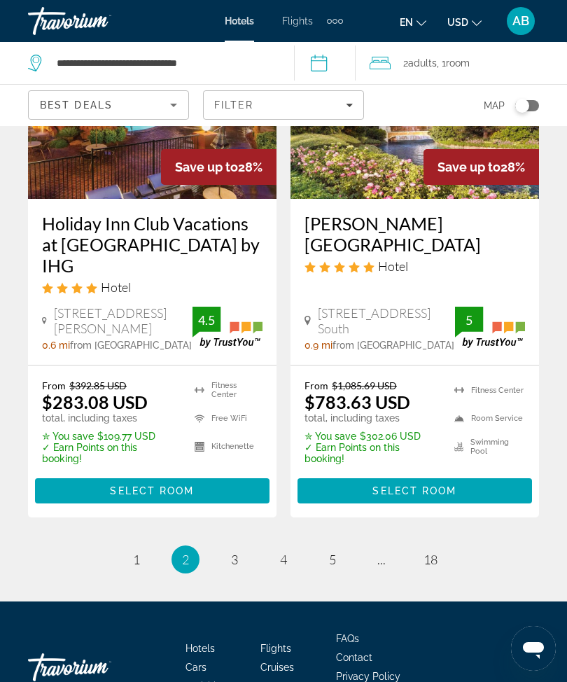
scroll to position [3044, 0]
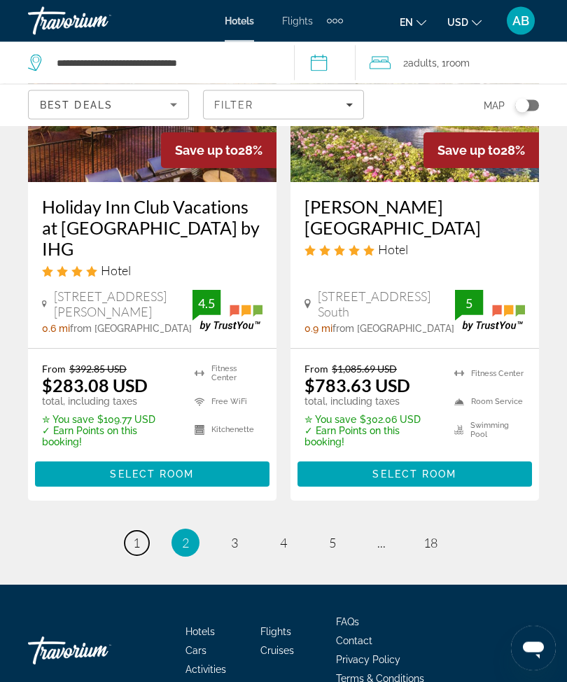
click at [130, 532] on link "page 1" at bounding box center [137, 544] width 25 height 25
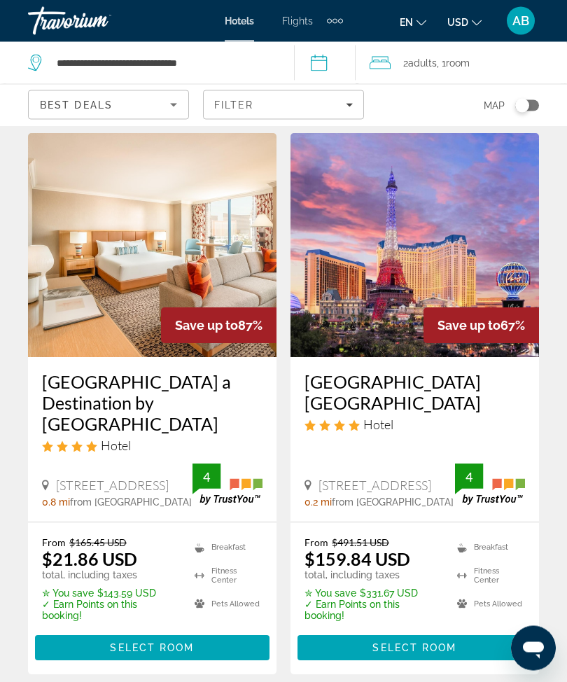
scroll to position [42, 0]
